Goal: Contribute content: Add original content to the website for others to see

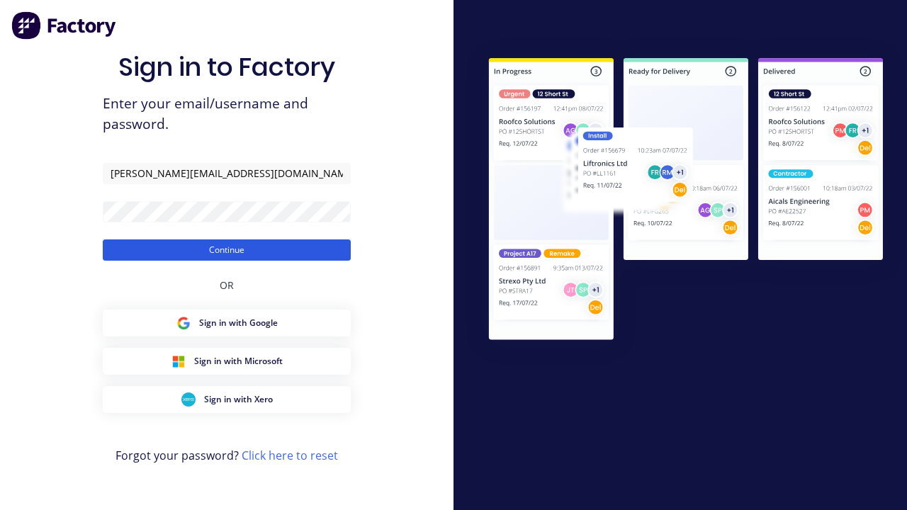
click at [227, 250] on button "Continue" at bounding box center [227, 250] width 248 height 21
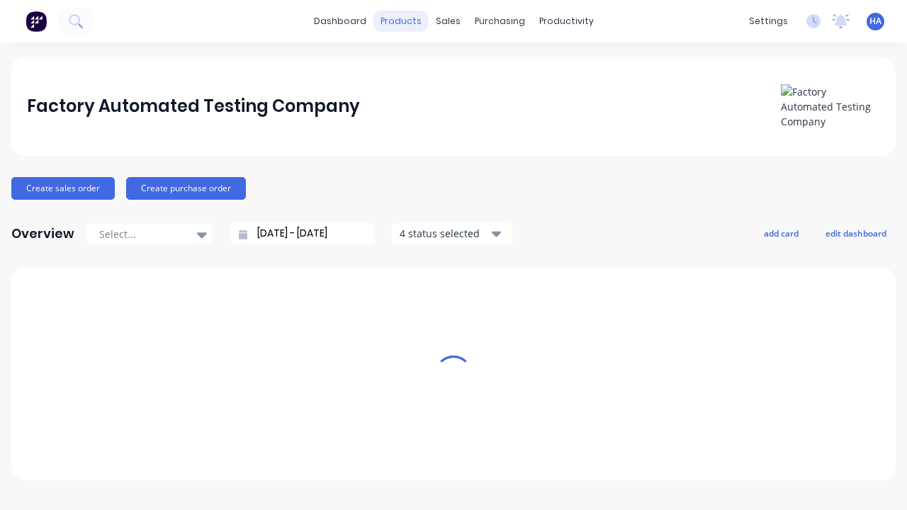
click at [406, 21] on div "products" at bounding box center [401, 21] width 55 height 21
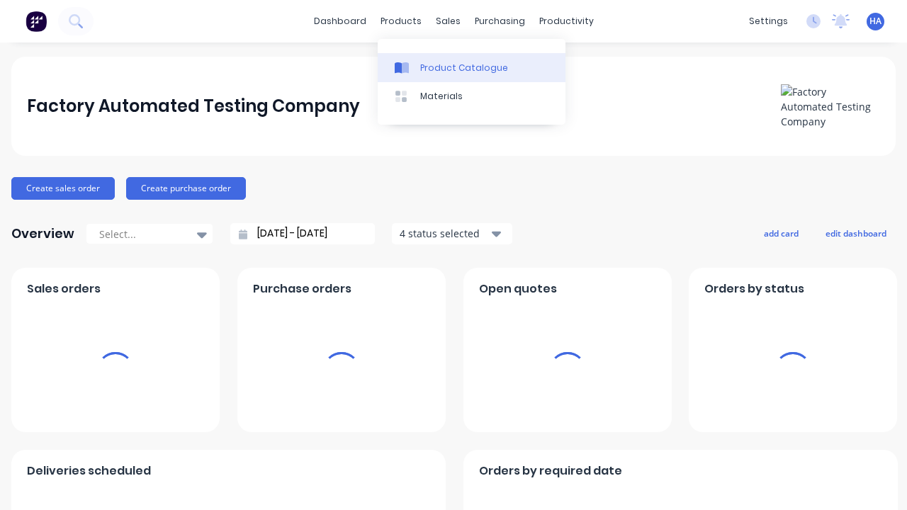
click at [471, 67] on div "Product Catalogue" at bounding box center [464, 68] width 88 height 13
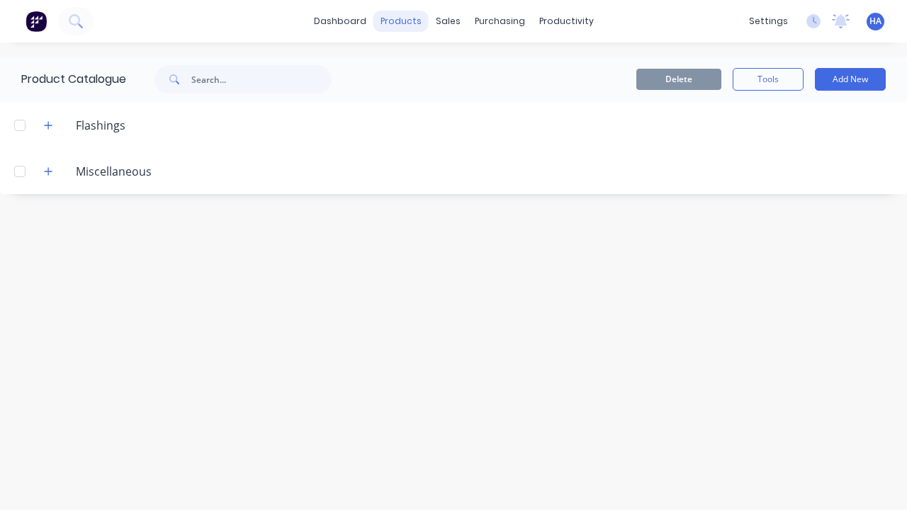
click at [403, 21] on div "products" at bounding box center [401, 21] width 55 height 21
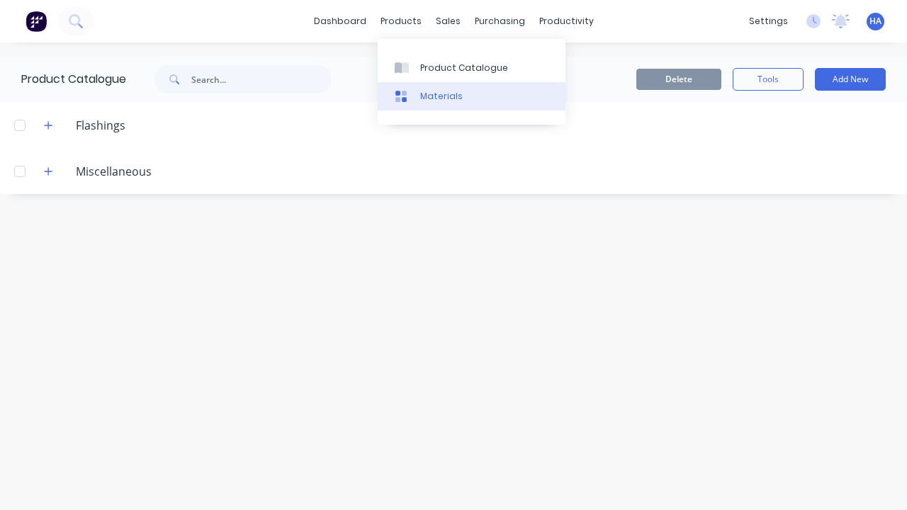
click at [471, 96] on link "Materials" at bounding box center [472, 96] width 188 height 28
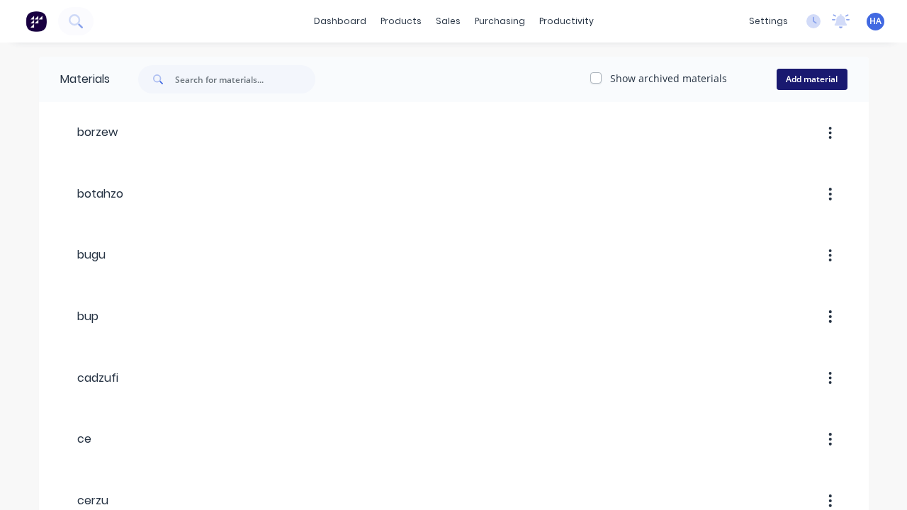
click at [812, 79] on button "Add material" at bounding box center [812, 79] width 71 height 21
